Goal: Check status: Check status

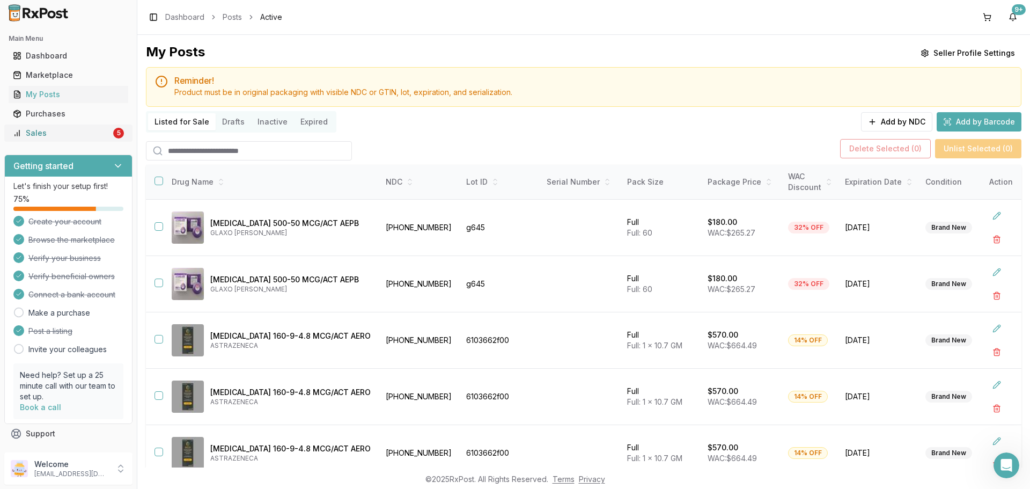
click at [113, 133] on div "5" at bounding box center [118, 133] width 11 height 11
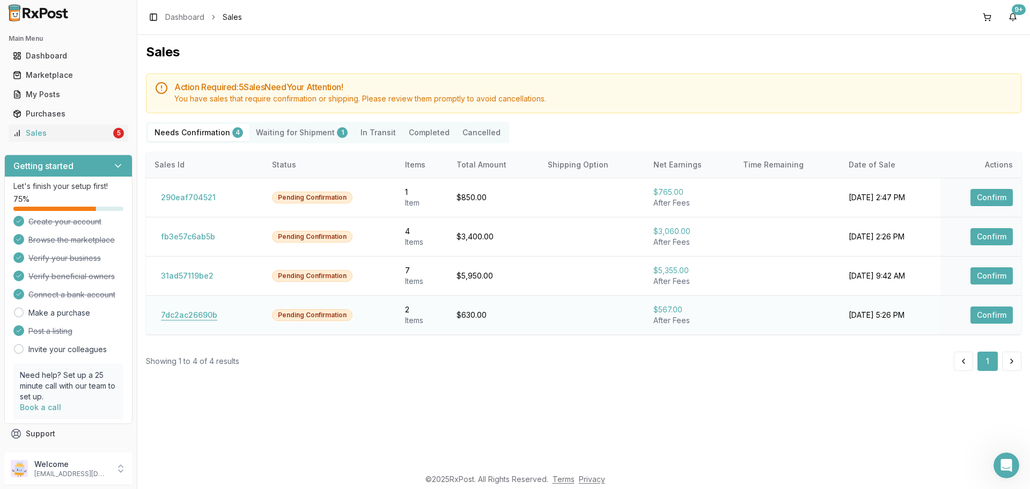
click at [171, 319] on button "7dc2ac26690b" at bounding box center [189, 314] width 69 height 17
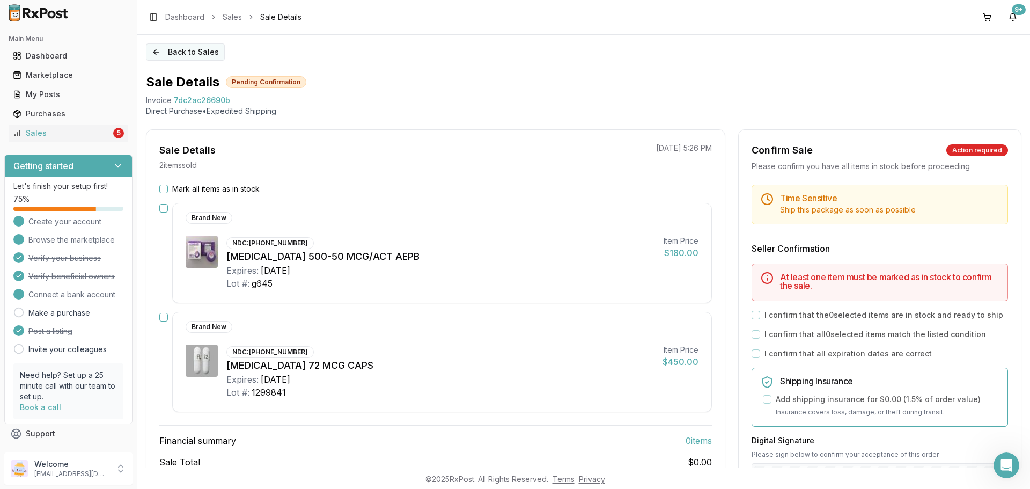
click at [179, 57] on button "Back to Sales" at bounding box center [185, 51] width 79 height 17
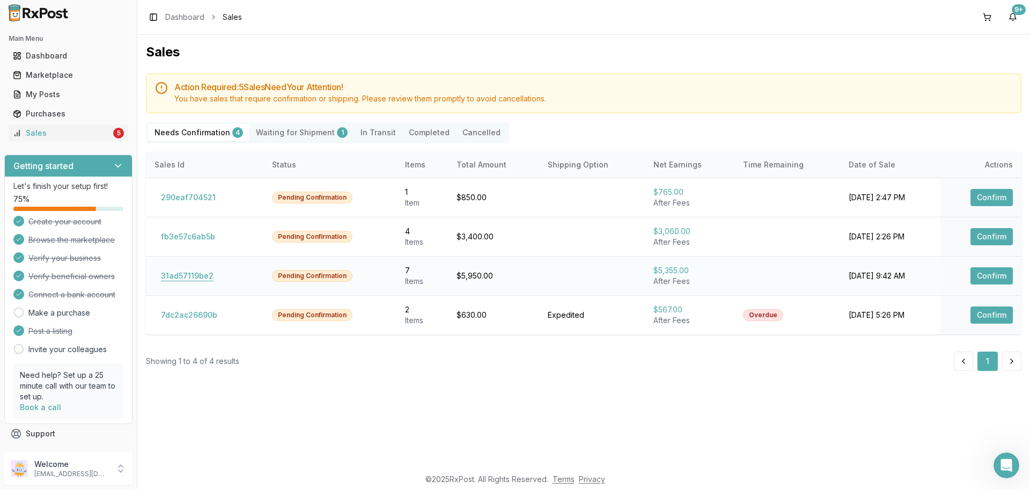
click at [196, 284] on button "31ad57119be2" at bounding box center [187, 275] width 65 height 17
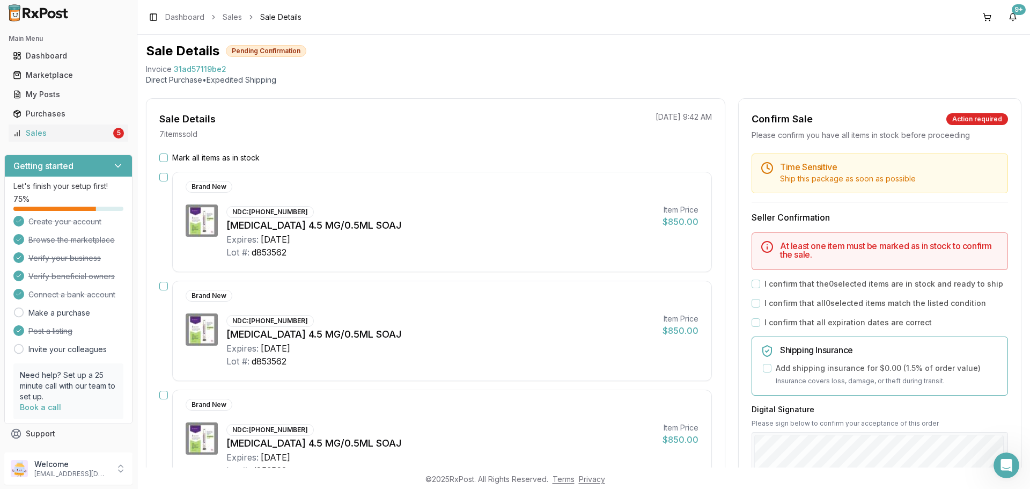
scroll to position [215, 0]
